Goal: Task Accomplishment & Management: Manage account settings

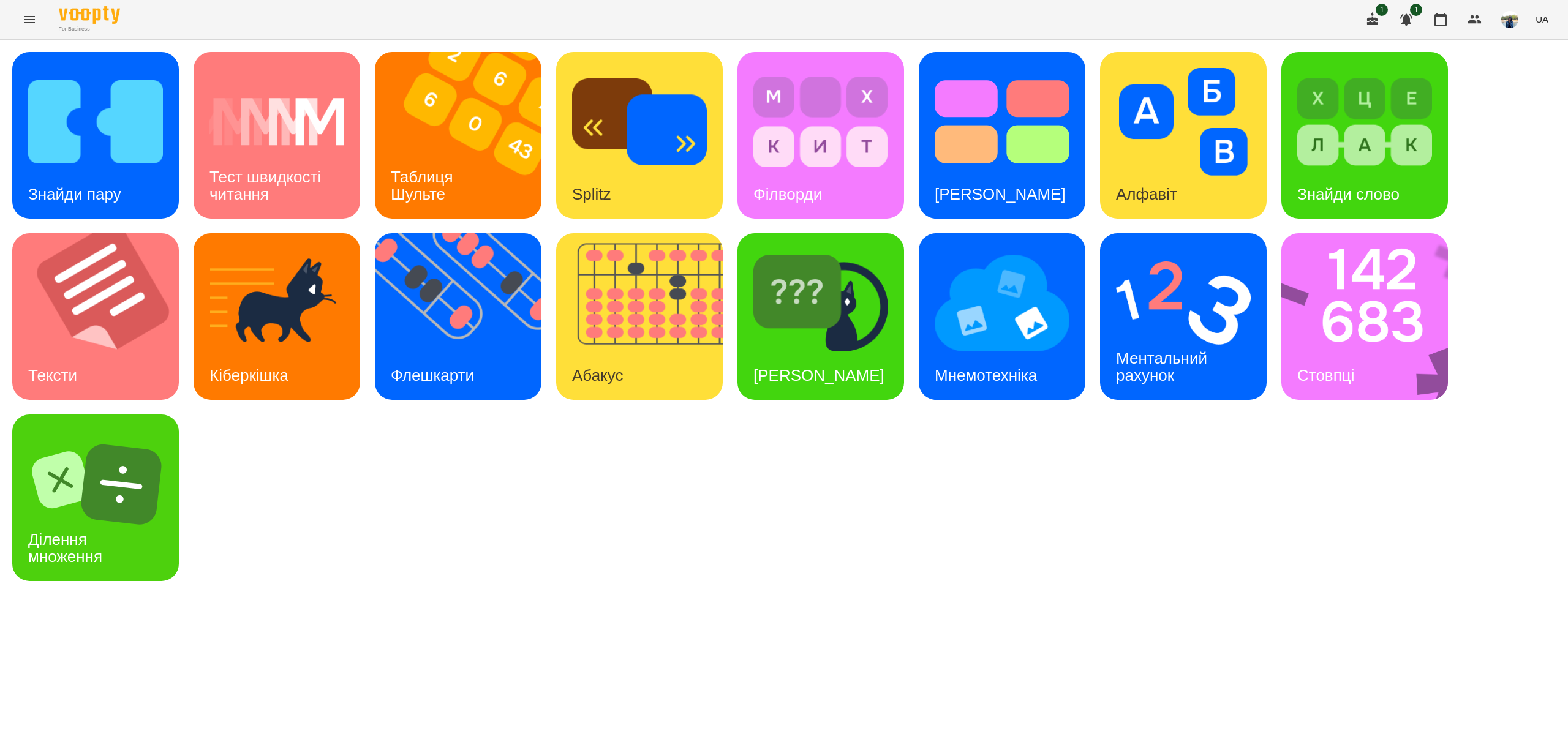
click at [22, 16] on icon "Menu" at bounding box center [30, 19] width 14 height 14
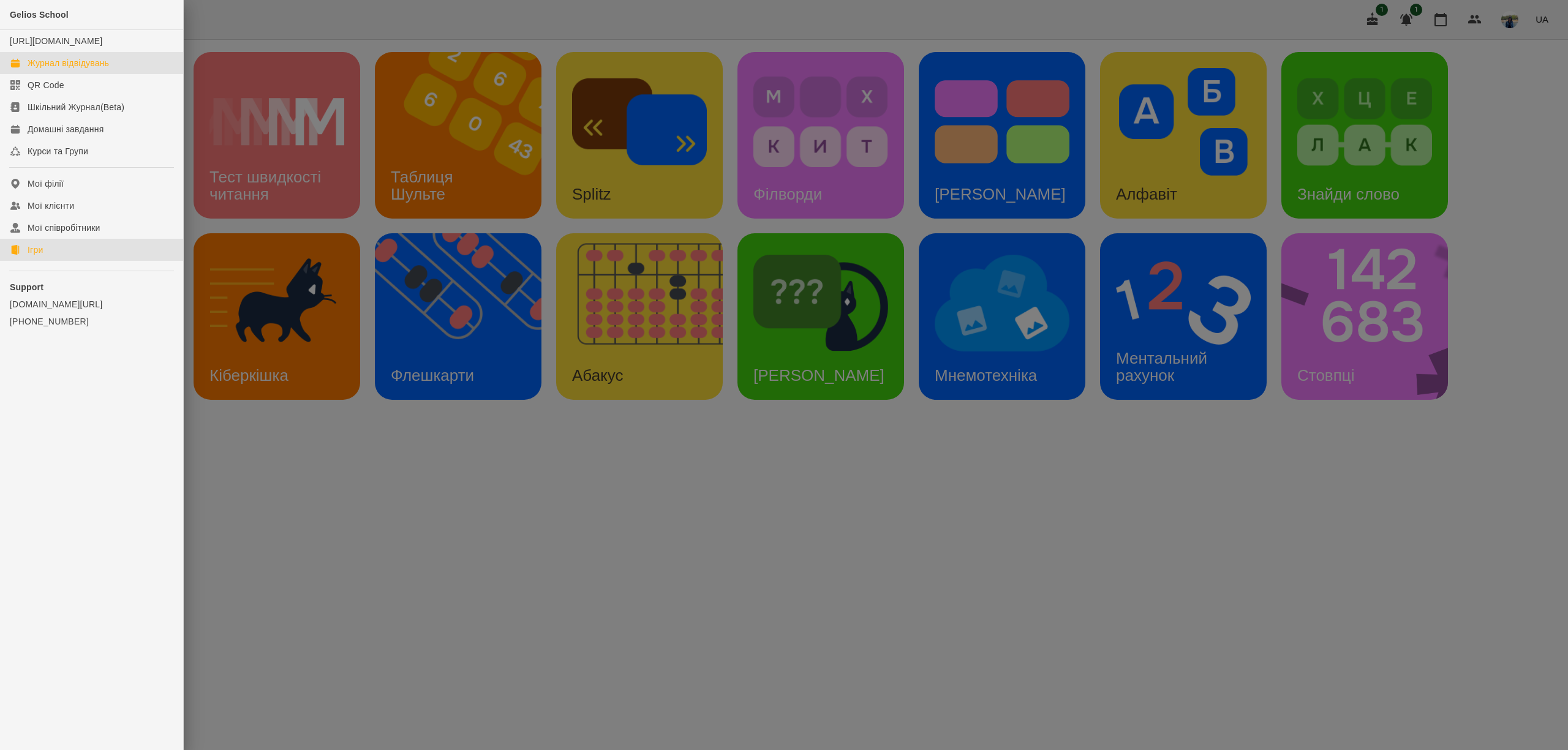
click at [65, 70] on div "Журнал відвідувань" at bounding box center [68, 62] width 82 height 12
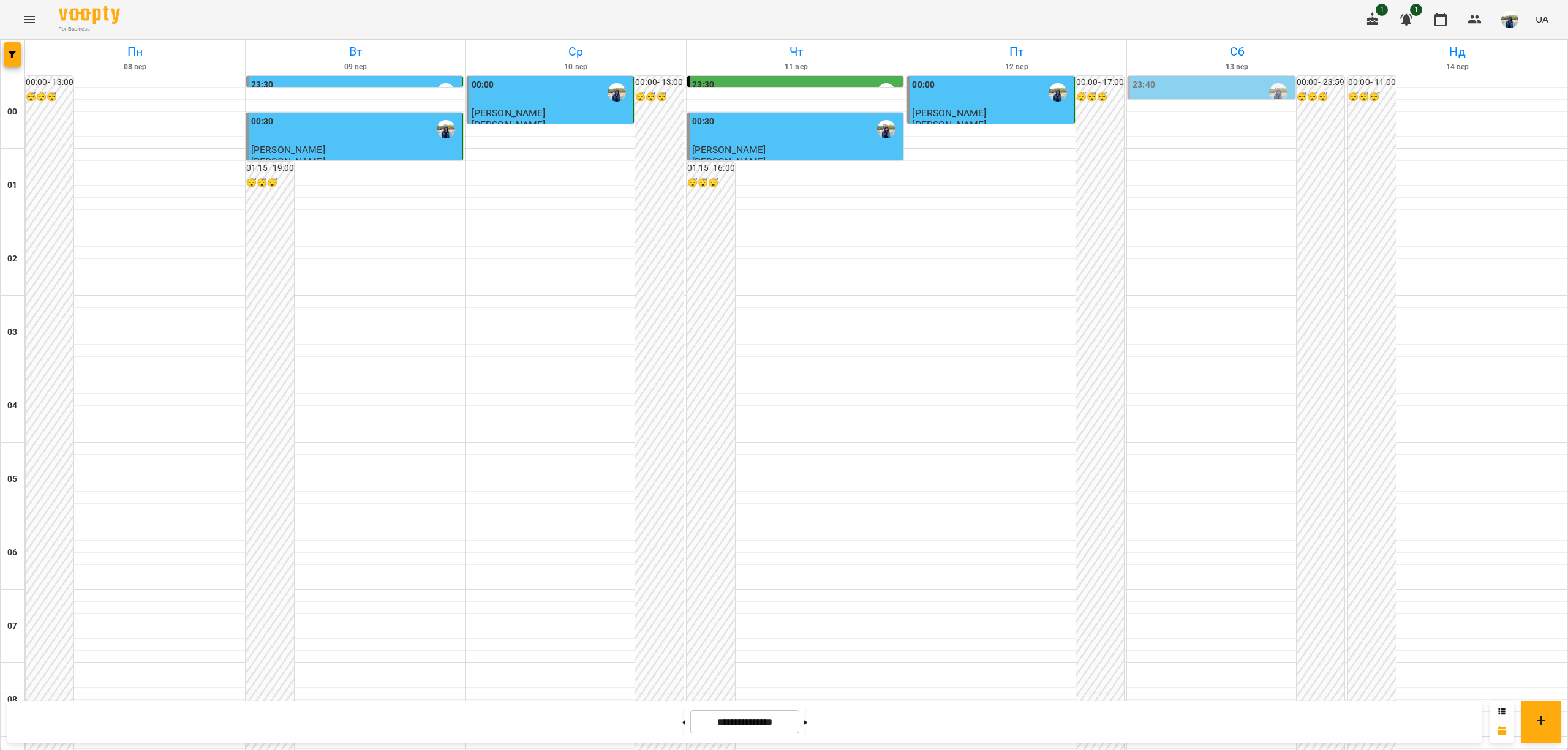
scroll to position [1143, 0]
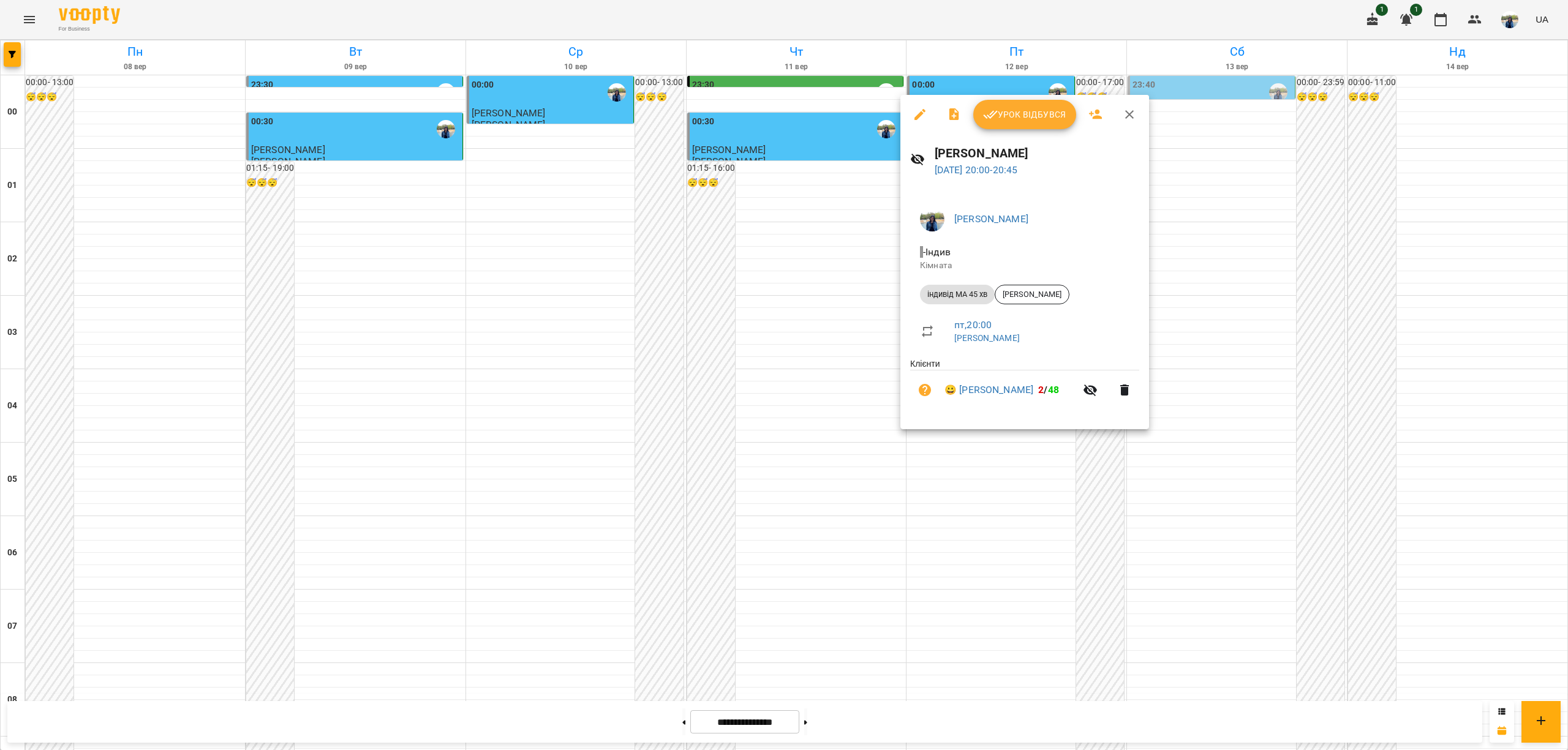
click at [1025, 114] on span "Урок відбувся" at bounding box center [1025, 114] width 83 height 14
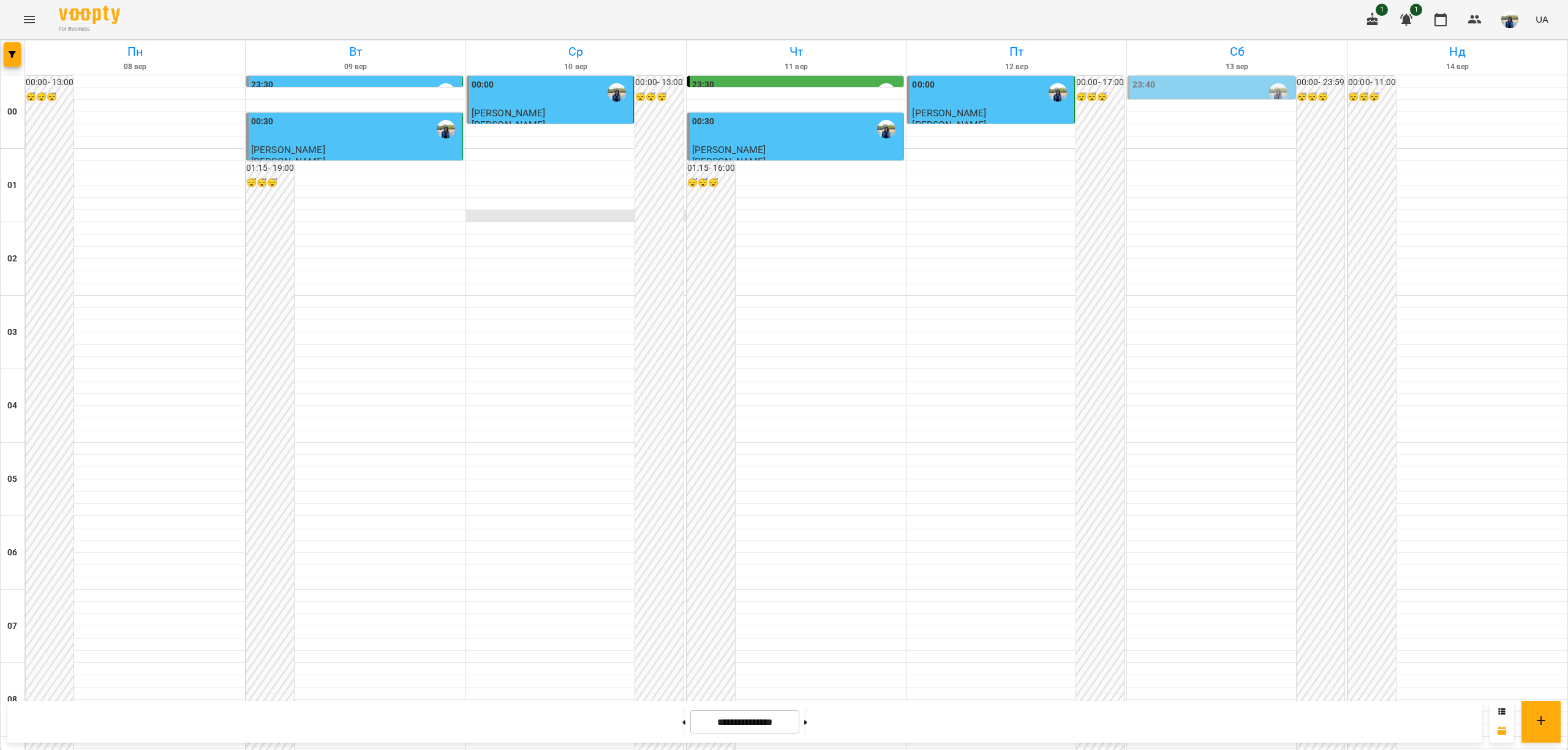
scroll to position [1143, 0]
